Goal: Task Accomplishment & Management: Use online tool/utility

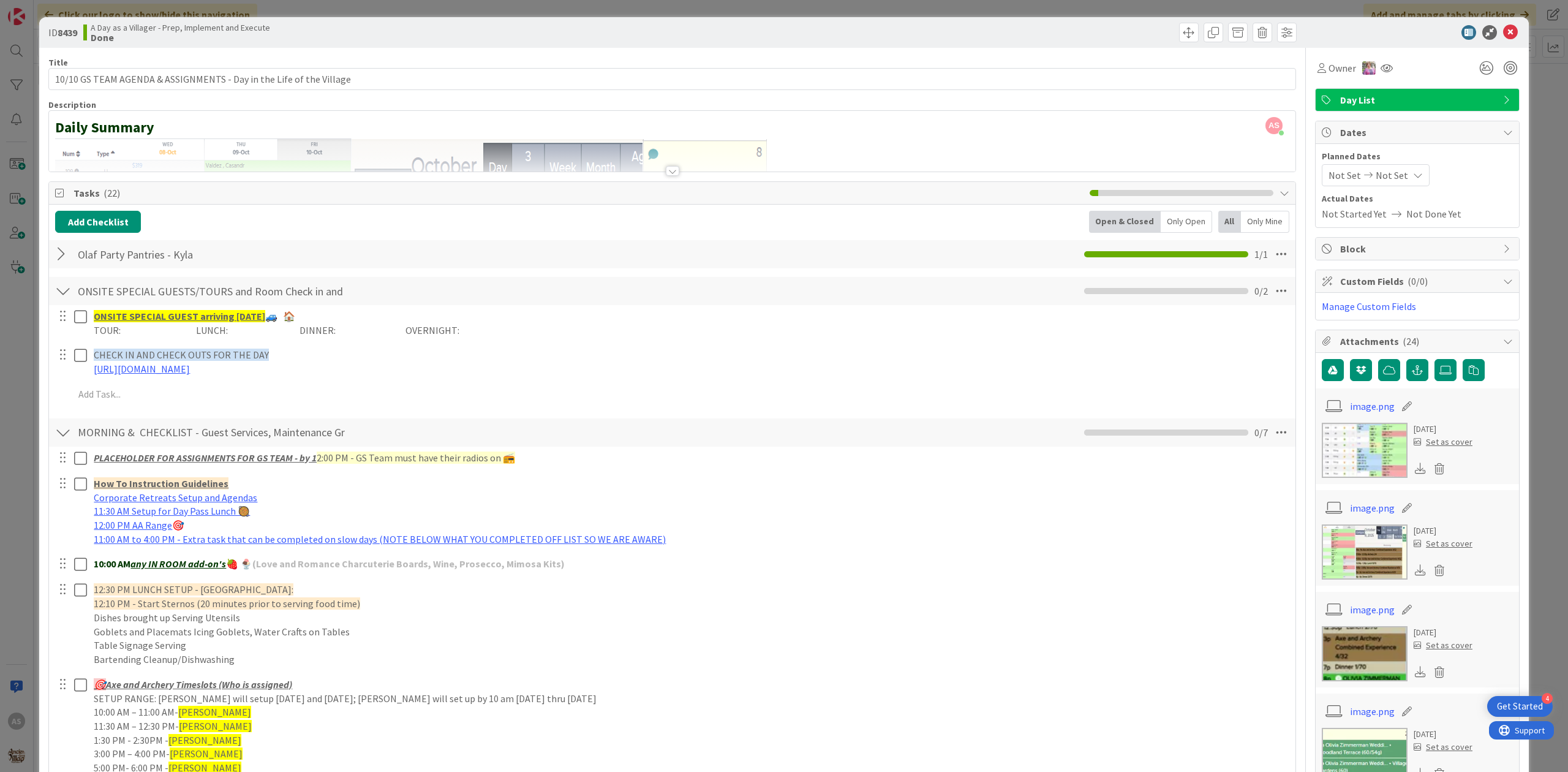
click at [1047, 29] on div at bounding box center [986, 32] width 621 height 19
click at [1504, 28] on icon at bounding box center [1510, 32] width 14 height 14
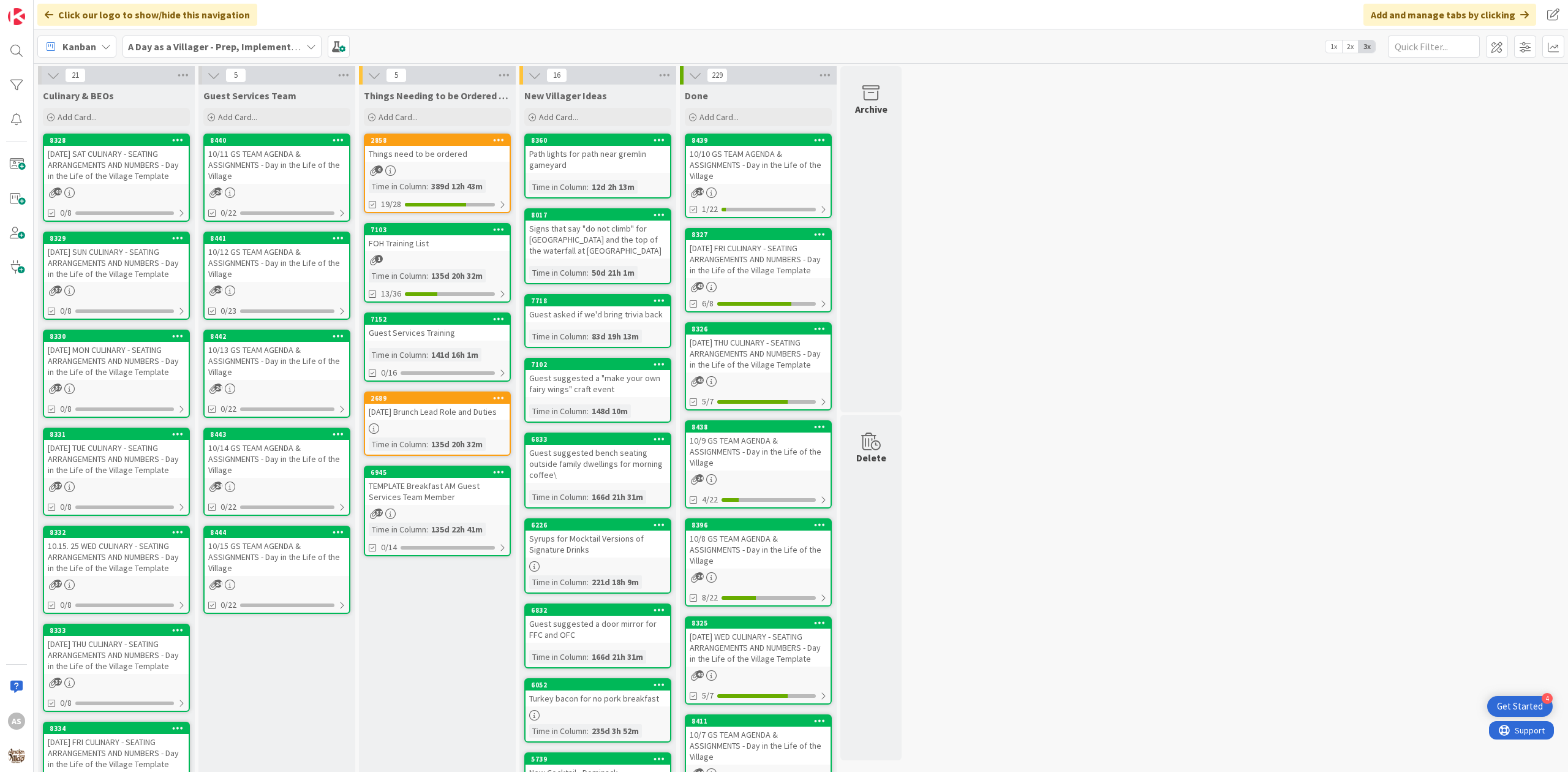
click at [132, 177] on div "[DATE] SAT CULINARY - SEATING ARRANGEMENTS AND NUMBERS - Day in the Life of the…" at bounding box center [116, 164] width 145 height 38
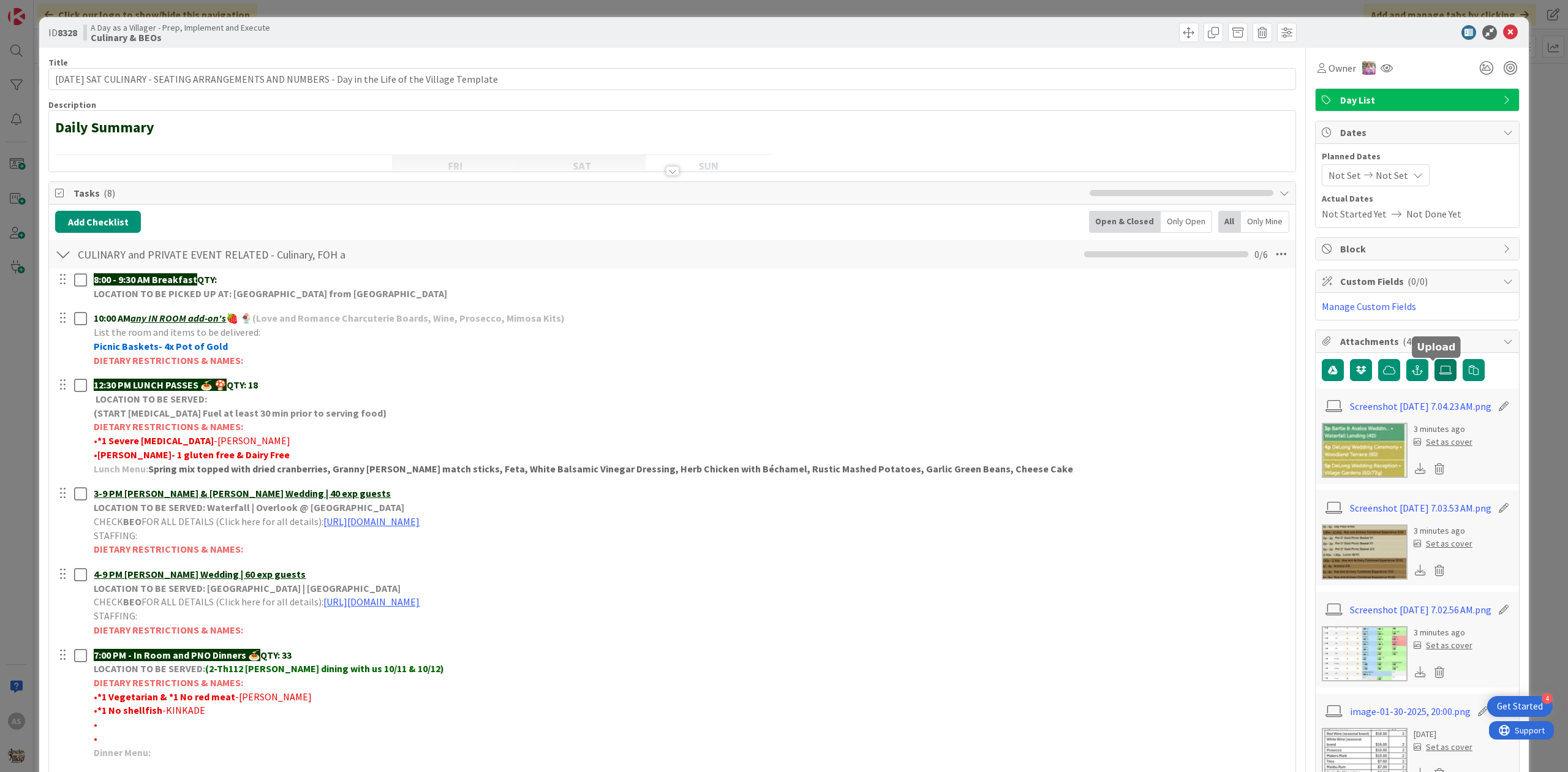
click at [1434, 377] on label at bounding box center [1445, 370] width 22 height 22
click at [1434, 359] on input "file" at bounding box center [1434, 359] width 0 height 0
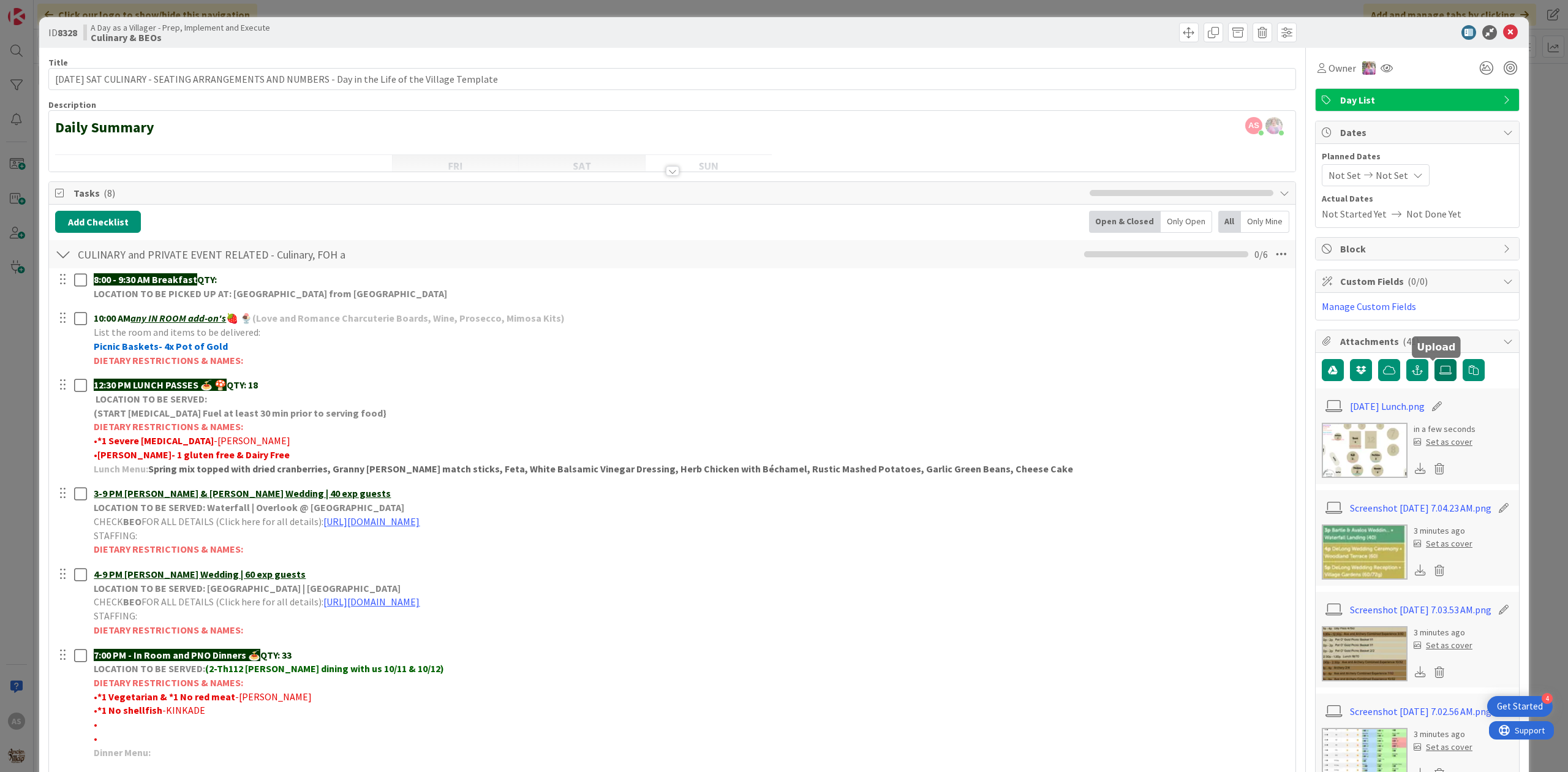
click at [1439, 374] on icon at bounding box center [1445, 370] width 13 height 10
click at [1434, 359] on input "file" at bounding box center [1434, 359] width 0 height 0
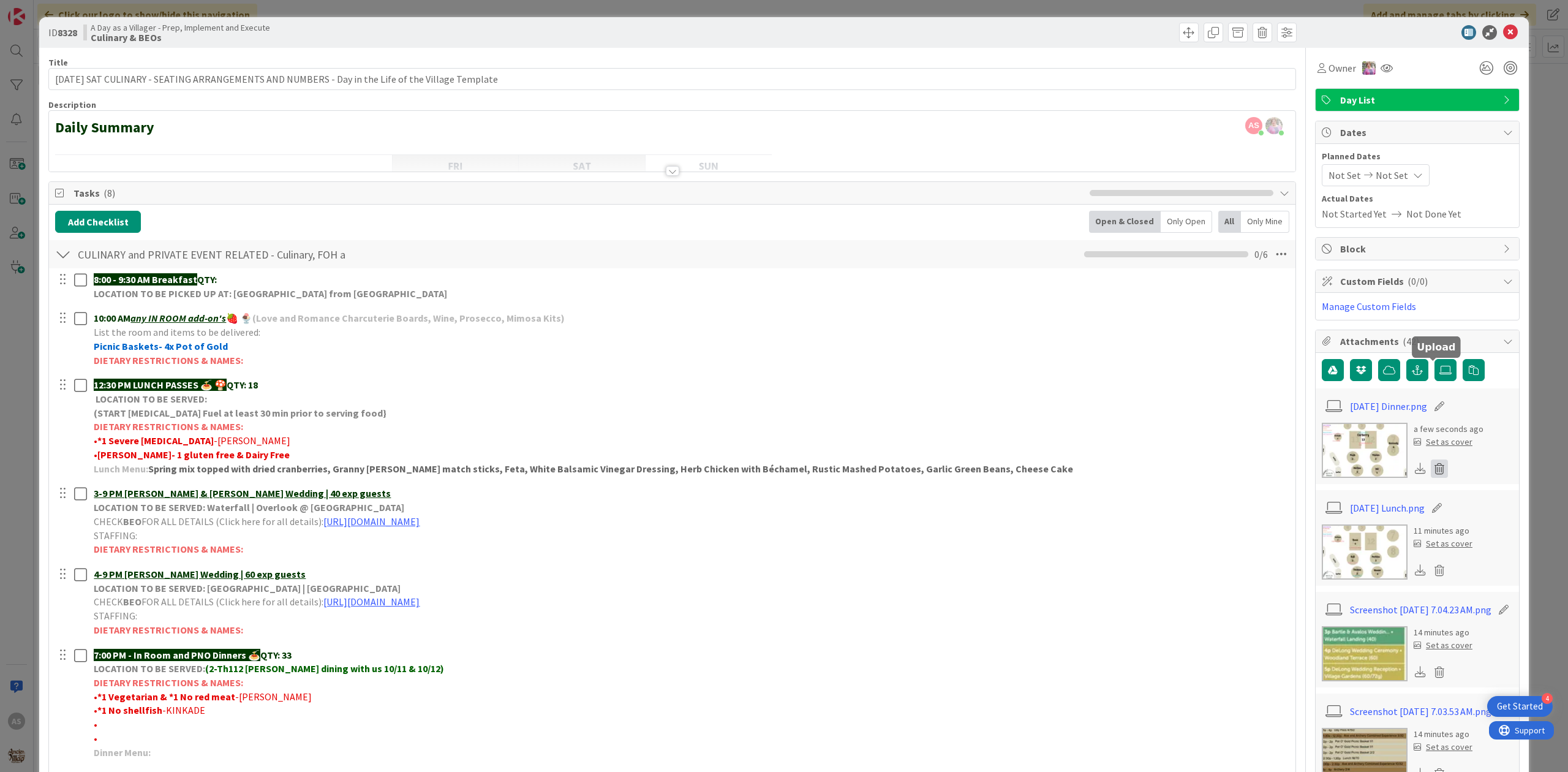
click at [1431, 474] on icon at bounding box center [1439, 469] width 17 height 19
click at [1312, 530] on button "Delete" at bounding box center [1325, 528] width 46 height 22
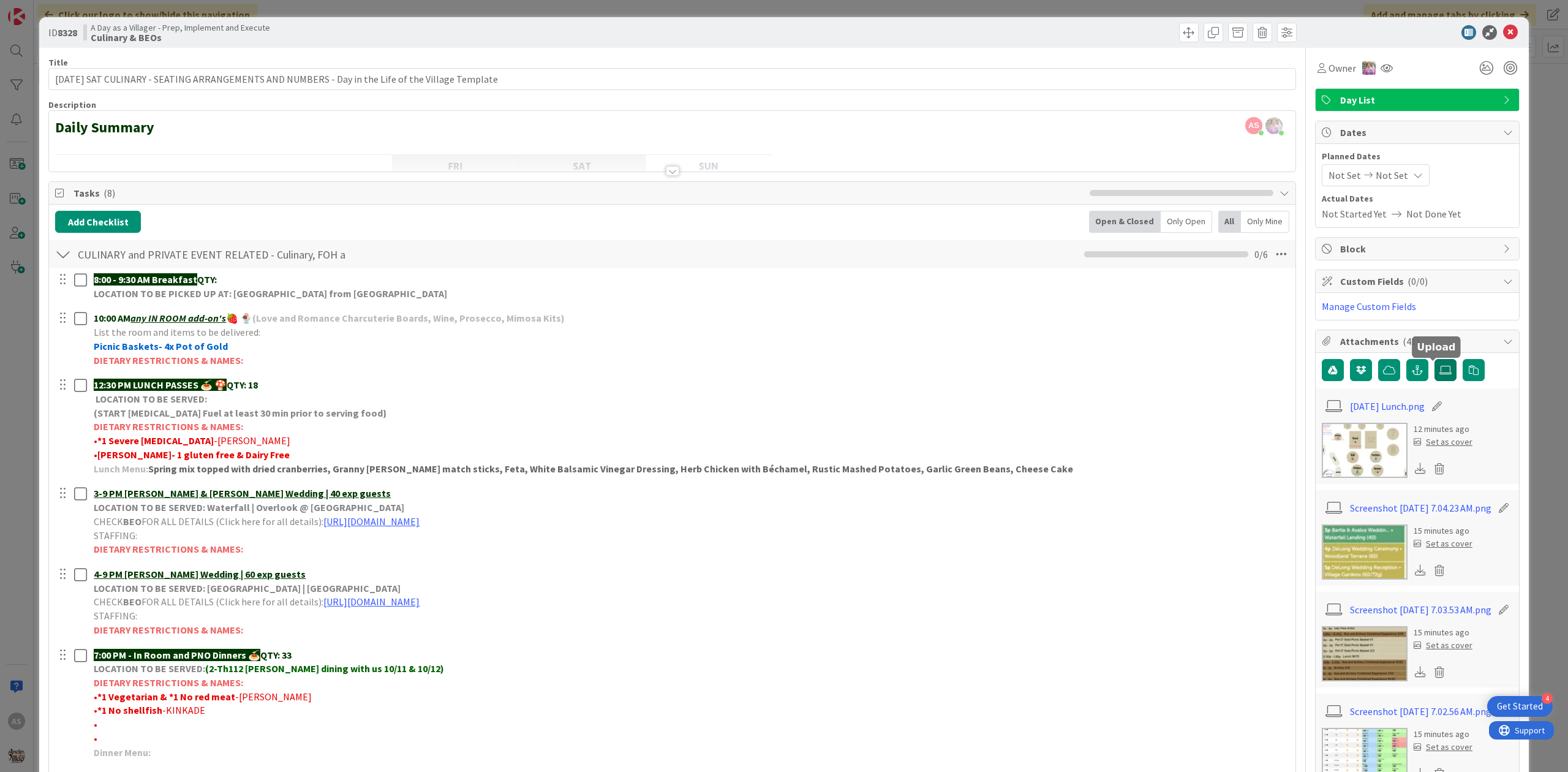
click at [1437, 381] on label at bounding box center [1445, 370] width 22 height 22
click at [1434, 359] on input "file" at bounding box center [1434, 359] width 0 height 0
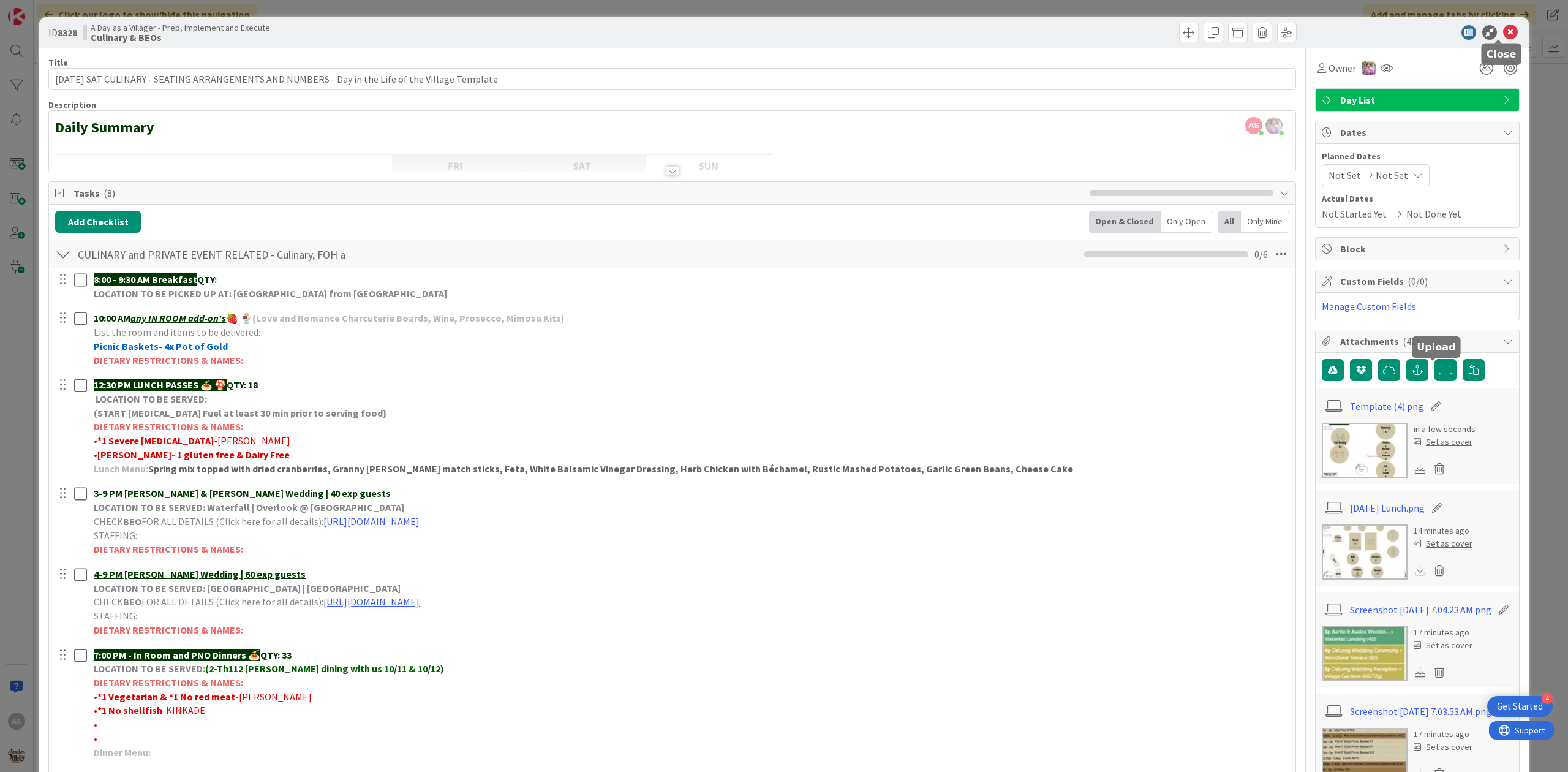
click at [1503, 28] on icon at bounding box center [1510, 32] width 14 height 14
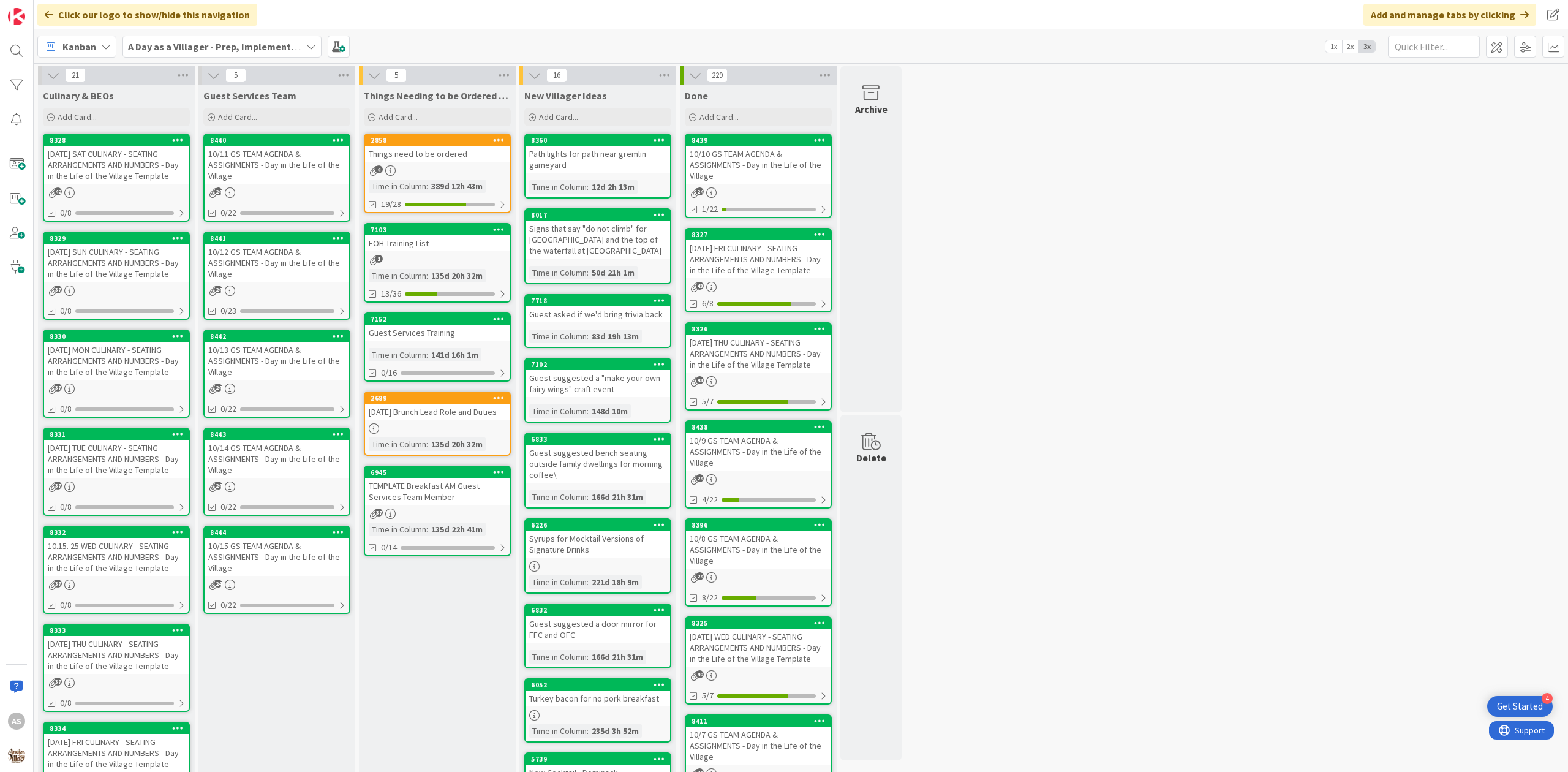
click at [287, 182] on div "10/11 GS TEAM AGENDA & ASSIGNMENTS - Day in the Life of the Village" at bounding box center [277, 164] width 145 height 38
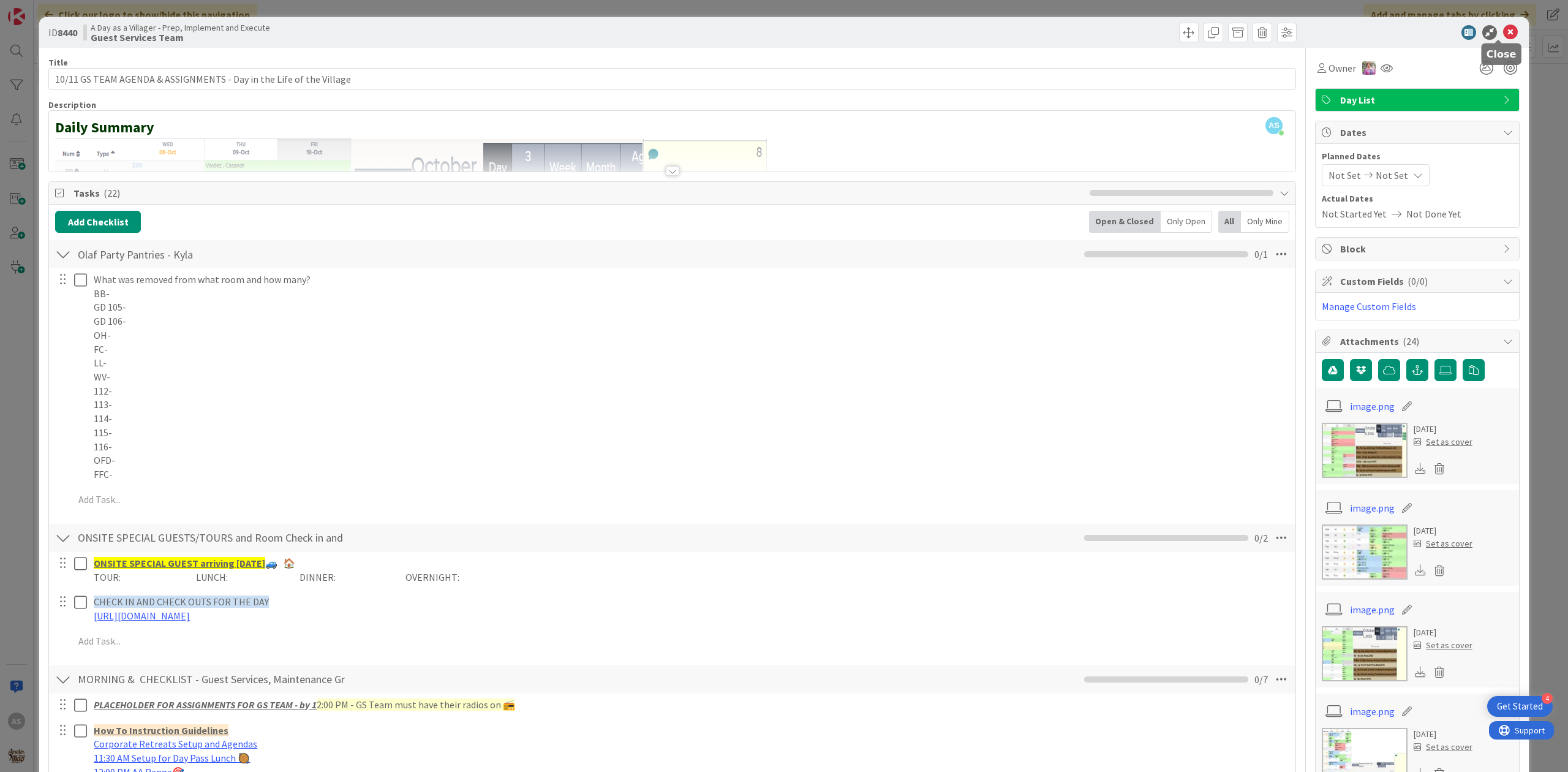
click at [1503, 33] on icon at bounding box center [1510, 32] width 14 height 14
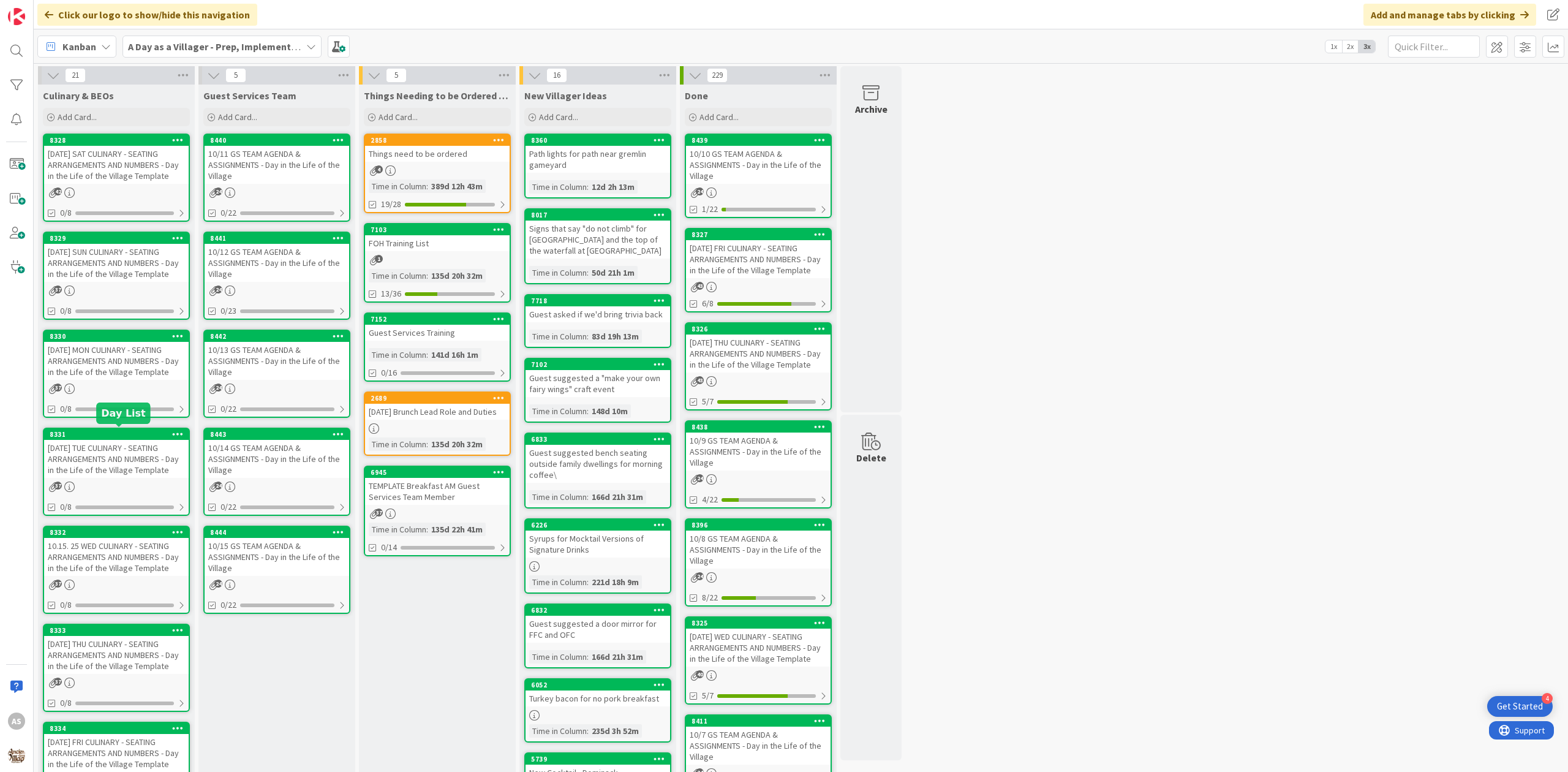
click at [104, 361] on div "[DATE] MON CULINARY - SEATING ARRANGEMENTS AND NUMBERS - Day in the Life of the…" at bounding box center [116, 360] width 145 height 38
